Goal: Transaction & Acquisition: Purchase product/service

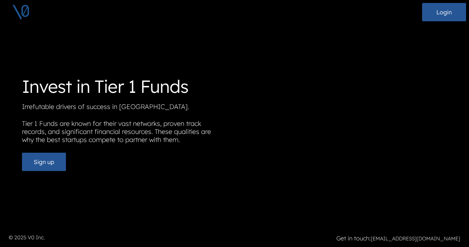
click at [227, 127] on p "Tier 1 Funds are known for their vast networks, proven track records, and signi…" at bounding box center [125, 133] width 207 height 27
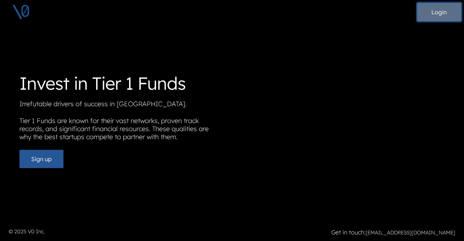
click at [439, 13] on button "Login" at bounding box center [439, 12] width 44 height 18
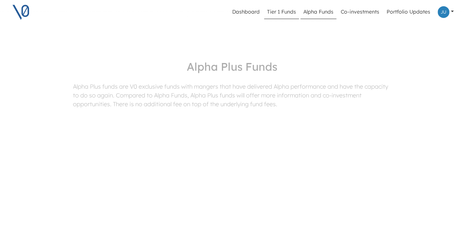
click at [289, 9] on link "Tier 1 Funds" at bounding box center [281, 12] width 35 height 14
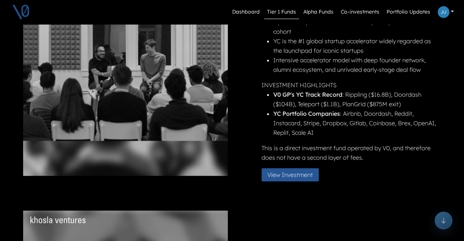
scroll to position [98, 0]
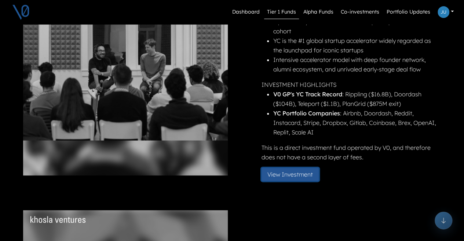
click at [287, 177] on button "View Investment" at bounding box center [289, 174] width 57 height 13
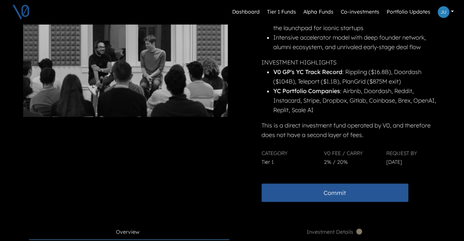
scroll to position [137, 0]
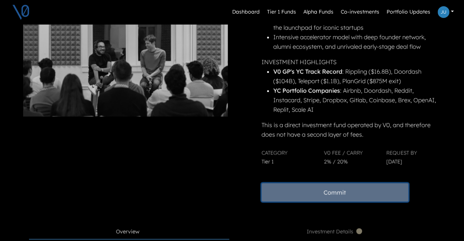
click at [339, 193] on button "Commit" at bounding box center [334, 192] width 147 height 18
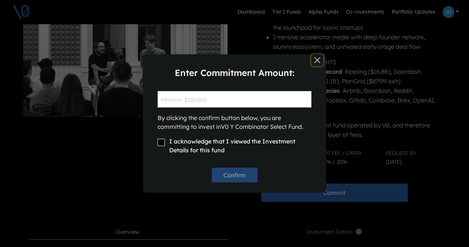
click at [317, 59] on button "Close" at bounding box center [318, 60] width 12 height 12
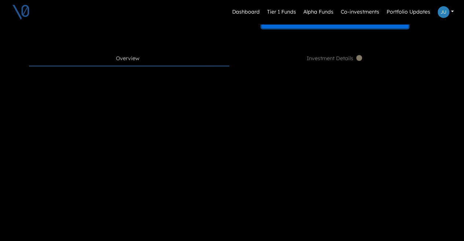
scroll to position [311, 0]
click at [354, 58] on span "Investment Details" at bounding box center [335, 58] width 57 height 8
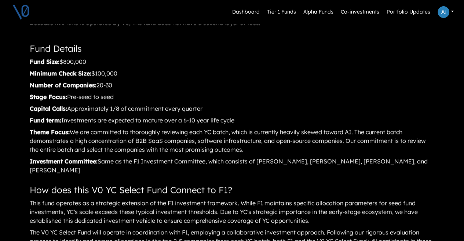
scroll to position [732, 0]
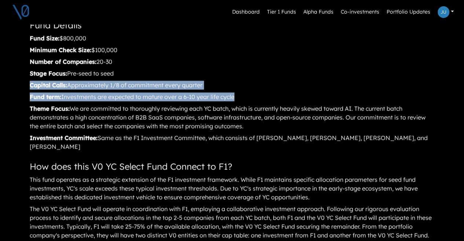
drag, startPoint x: 238, startPoint y: 98, endPoint x: 31, endPoint y: 86, distance: 207.9
copy article "Capital Calls: Approximately 1/8 of commitment every quarter Fund term: Investm…"
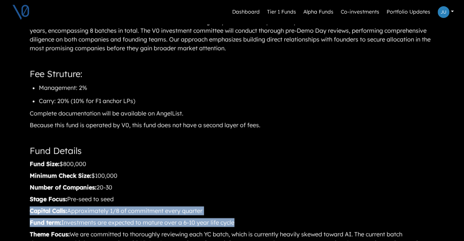
scroll to position [558, 0]
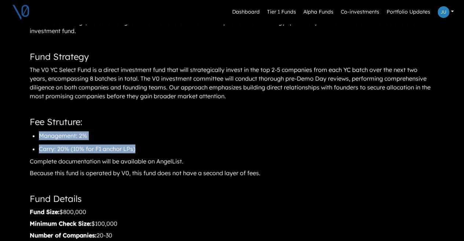
drag, startPoint x: 138, startPoint y: 149, endPoint x: 38, endPoint y: 137, distance: 100.9
click at [38, 137] on article "V0 Y Combinator Select Fund The Opportunity Y Combinator (YC) produces approxim…" at bounding box center [232, 151] width 406 height 664
copy article "Management: 2% Carry: 20% (10% for F1 anchor LPs)"
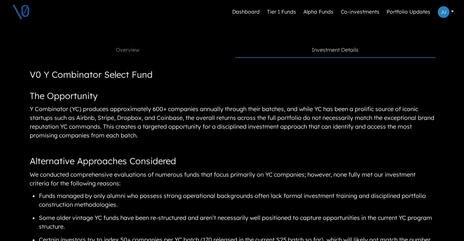
scroll to position [177, 0]
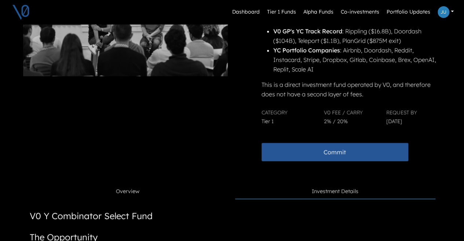
click at [134, 193] on span "Overview" at bounding box center [127, 192] width 23 height 8
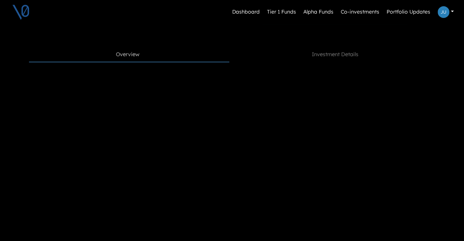
scroll to position [312, 0]
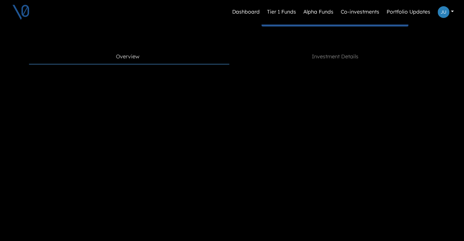
click at [248, 67] on div at bounding box center [232, 74] width 418 height 18
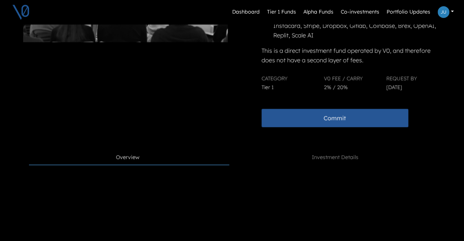
scroll to position [245, 0]
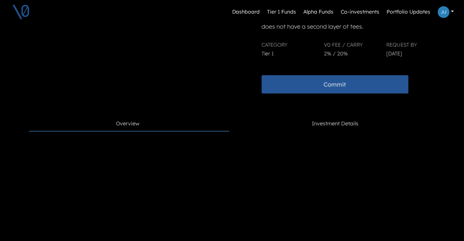
click at [323, 126] on span "Investment Details" at bounding box center [335, 124] width 47 height 8
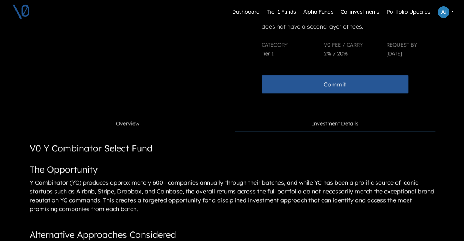
click at [142, 125] on div "Overview" at bounding box center [129, 124] width 26 height 8
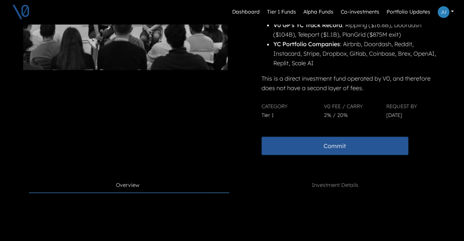
scroll to position [183, 0]
click at [334, 183] on span "Investment Details" at bounding box center [335, 186] width 47 height 8
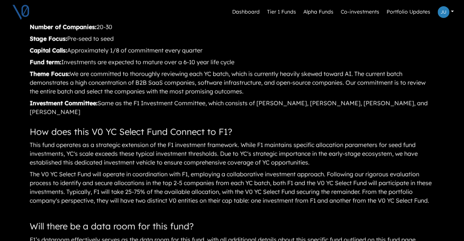
scroll to position [766, 0]
